Goal: Find specific page/section: Find specific page/section

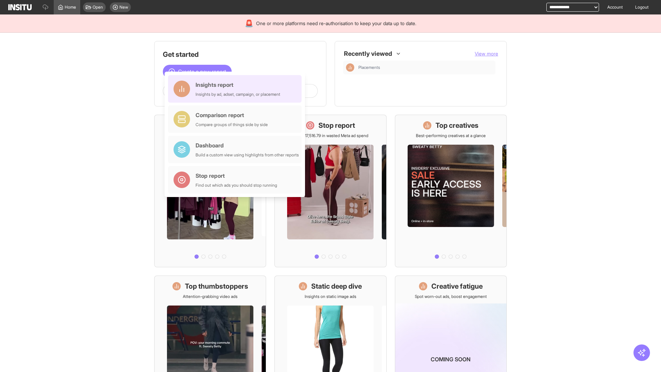
click at [237, 89] on div "Insights report Insights by ad, adset, campaign, or placement" at bounding box center [238, 89] width 85 height 17
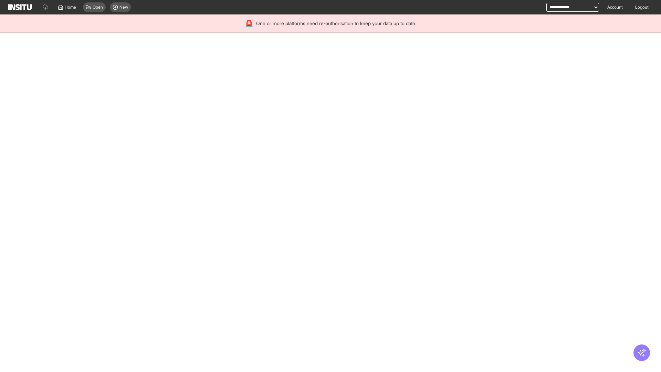
select select "**"
